Goal: Task Accomplishment & Management: Use online tool/utility

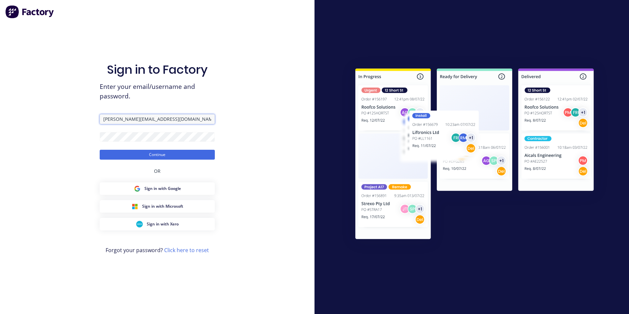
click at [131, 117] on input "[PERSON_NAME][EMAIL_ADDRESS][DOMAIN_NAME]" at bounding box center [157, 119] width 115 height 10
click at [113, 118] on input "[PERSON_NAME][EMAIL_ADDRESS][DOMAIN_NAME]" at bounding box center [157, 119] width 115 height 10
type input "[PERSON_NAME][EMAIL_ADDRESS][DOMAIN_NAME]"
click at [100, 150] on button "Continue" at bounding box center [157, 155] width 115 height 10
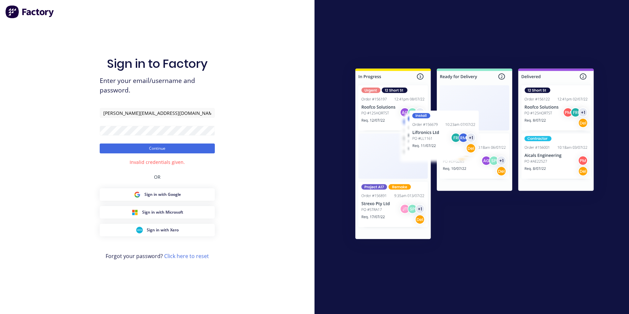
click at [149, 136] on form "[PERSON_NAME][EMAIL_ADDRESS][DOMAIN_NAME] Continue" at bounding box center [157, 130] width 115 height 45
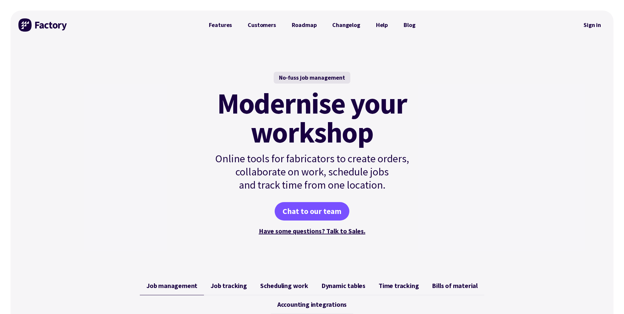
click at [587, 25] on link "Sign in" at bounding box center [592, 24] width 27 height 15
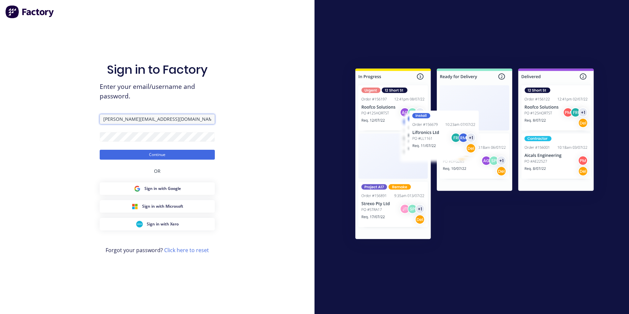
click at [117, 118] on input "Krystal@scrs.net.au" at bounding box center [157, 119] width 115 height 10
type input "Info+shoalhaven@scrs.net.au"
click at [101, 155] on button "Continue" at bounding box center [157, 155] width 115 height 10
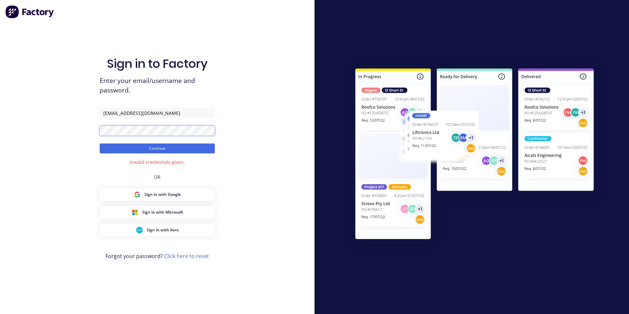
click at [73, 133] on div "Sign in to Factory Enter your email/username and password. Info+shoalhaven@scrs…" at bounding box center [157, 157] width 315 height 314
click at [64, 203] on div "Sign in to Factory Enter your email/username and password. Info+shoalhaven@scrs…" at bounding box center [157, 157] width 315 height 314
click at [169, 150] on button "Continue" at bounding box center [157, 148] width 115 height 10
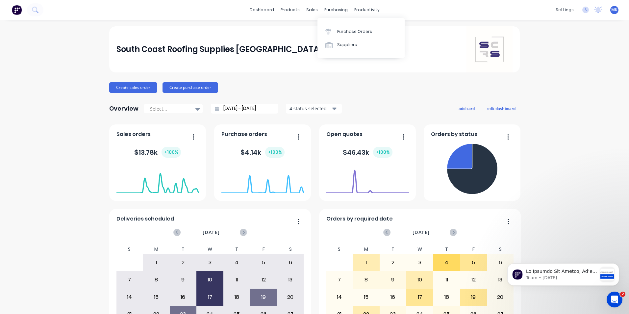
click at [337, 24] on div "Purchase Orders Suppliers" at bounding box center [361, 38] width 87 height 40
click at [341, 32] on div "Purchase Orders" at bounding box center [354, 32] width 35 height 6
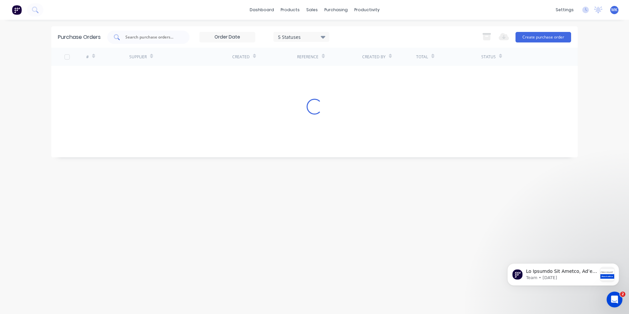
click at [149, 36] on input "text" at bounding box center [152, 37] width 55 height 7
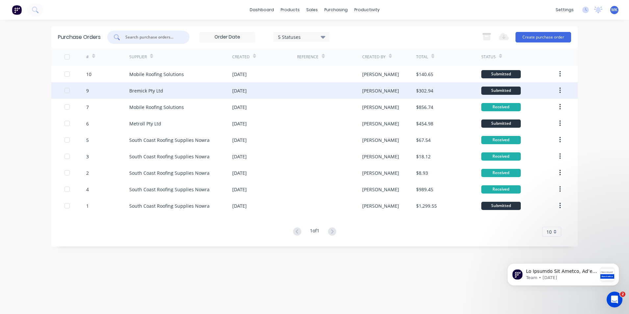
click at [281, 93] on div "23 Sep 2025" at bounding box center [264, 90] width 65 height 16
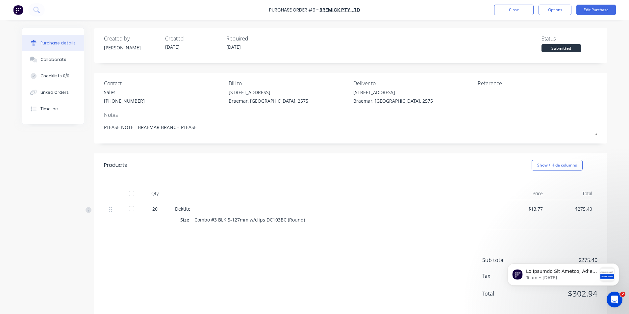
click at [129, 195] on div at bounding box center [131, 193] width 13 height 13
click at [553, 16] on div "Purchase Order #9 - Bremick Pty Ltd Close Options Edit Purchase" at bounding box center [314, 10] width 629 height 20
click at [555, 12] on button "Options" at bounding box center [555, 10] width 33 height 11
drag, startPoint x: 394, startPoint y: 146, endPoint x: 386, endPoint y: 148, distance: 8.2
click at [394, 146] on div "Created by Trevor Created 23/09/25 Required 24/09/25 Status Received Contact Sa…" at bounding box center [350, 172] width 513 height 289
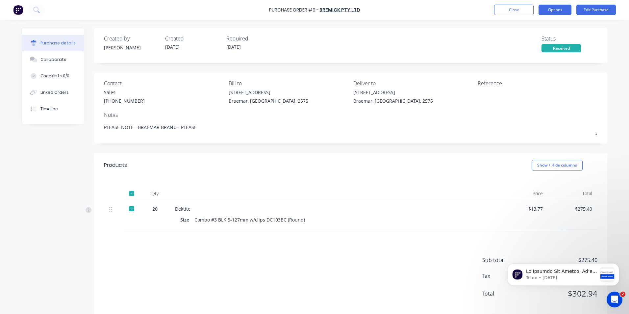
click at [544, 12] on button "Options" at bounding box center [555, 10] width 33 height 11
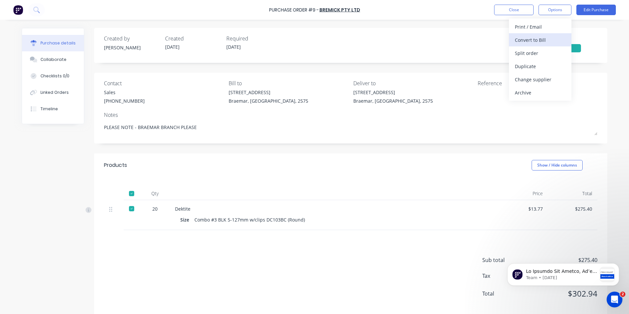
click at [550, 42] on div "Convert to Bill" at bounding box center [540, 40] width 51 height 10
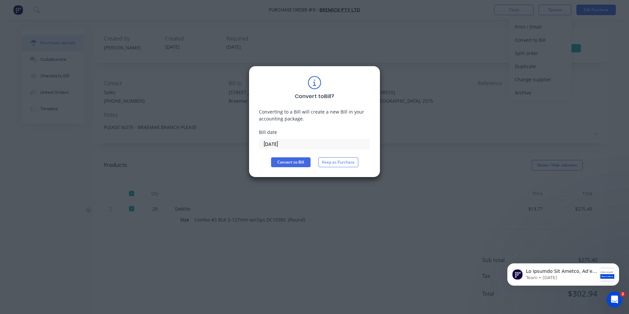
click at [294, 167] on div "Convert to Bill ? Converting to a Bill will create a new Bill in your accountin…" at bounding box center [315, 122] width 132 height 112
click at [302, 161] on button "Convert to Bill" at bounding box center [290, 162] width 39 height 10
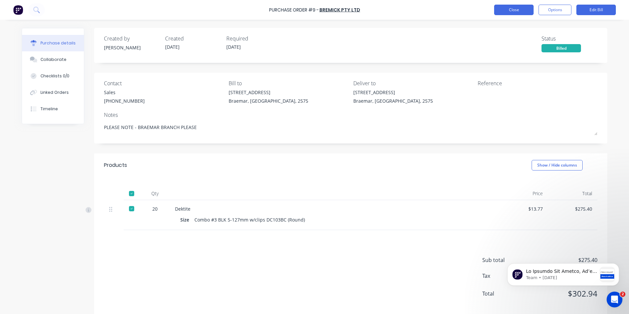
click at [530, 11] on button "Close" at bounding box center [513, 10] width 39 height 11
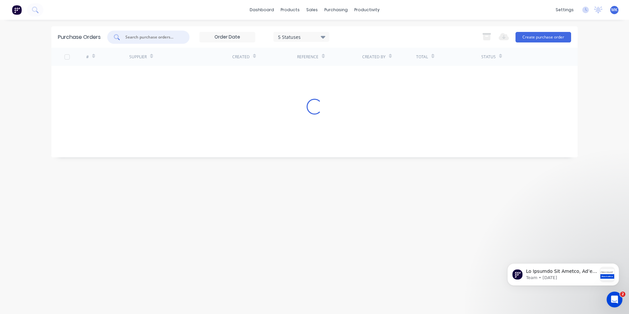
click at [162, 38] on input "text" at bounding box center [152, 37] width 55 height 7
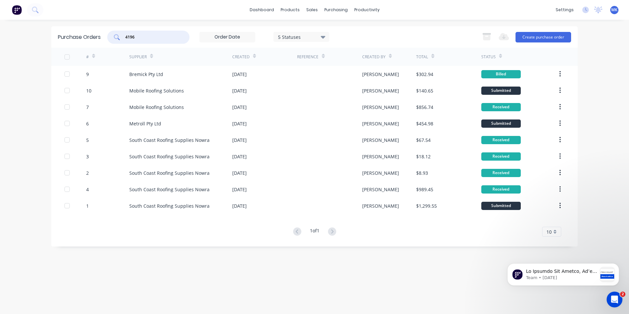
type input "4196"
